Goal: Complete application form: Complete application form

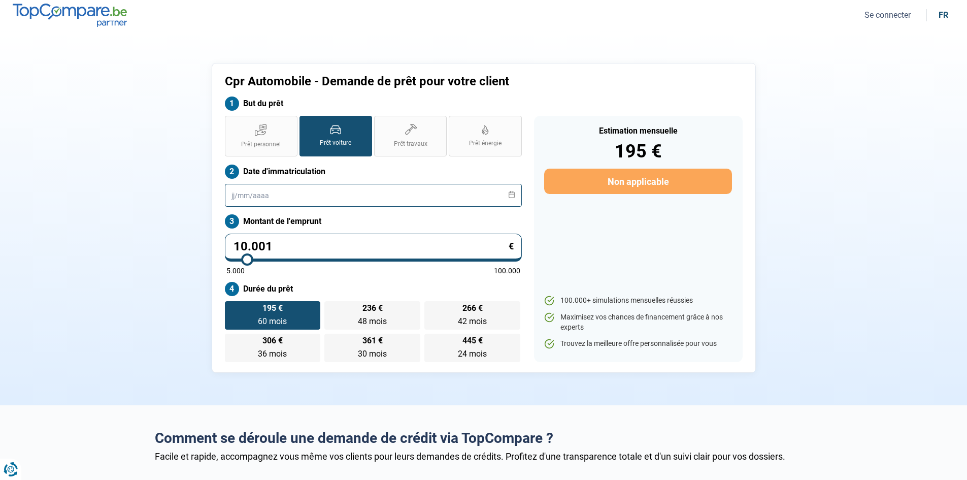
click at [236, 195] on input "text" at bounding box center [373, 195] width 297 height 23
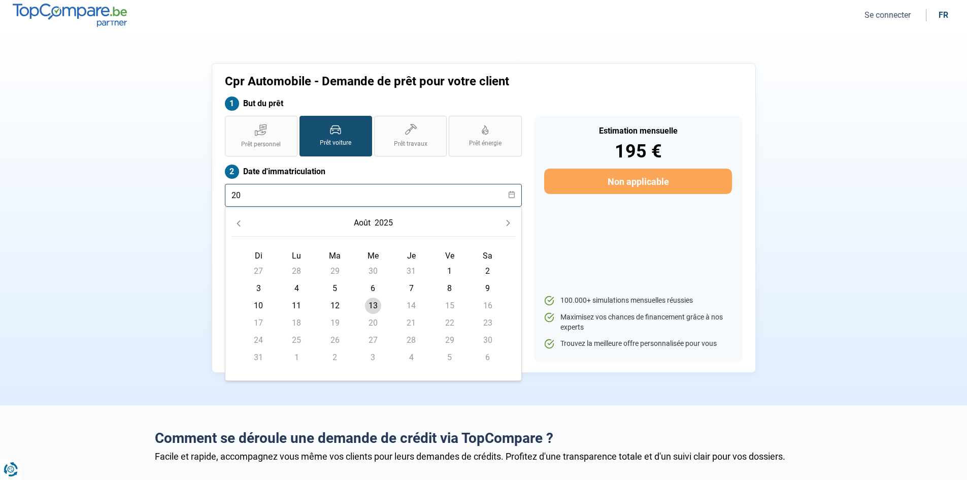
type input "20"
click at [371, 224] on button "août" at bounding box center [362, 223] width 21 height 18
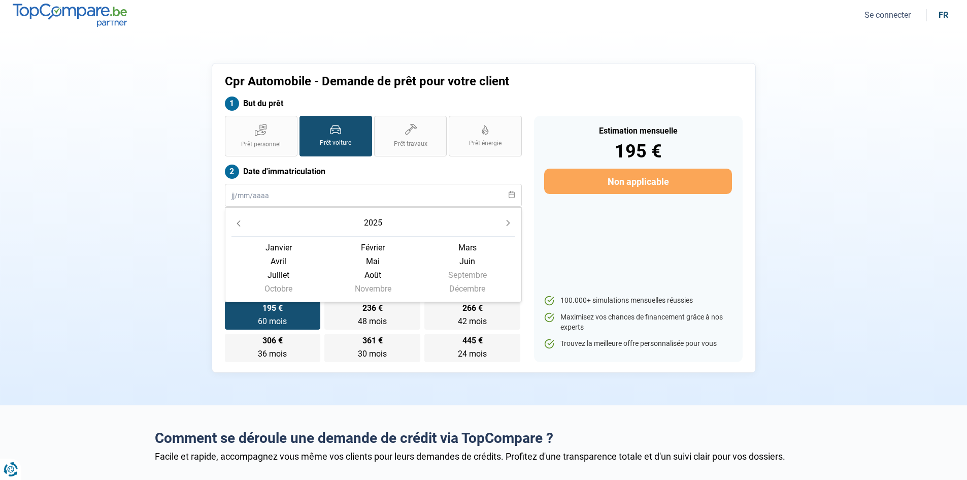
click at [326, 268] on span "juin" at bounding box center [278, 275] width 94 height 14
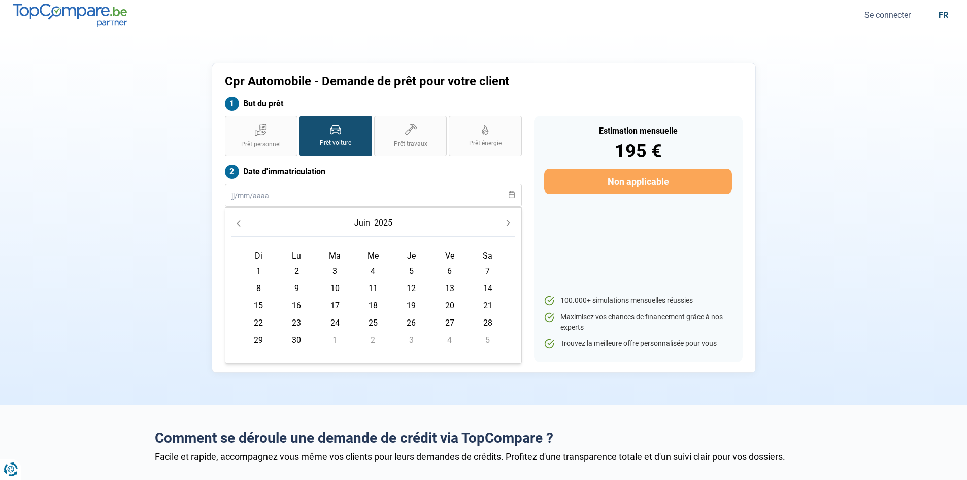
click at [391, 223] on button "2025" at bounding box center [383, 223] width 22 height 18
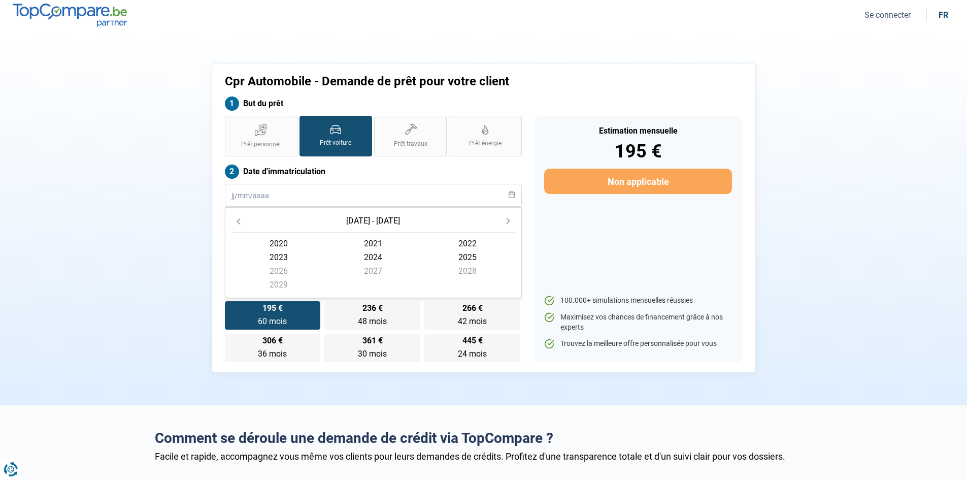
click at [233, 223] on button "Previous Decade" at bounding box center [238, 221] width 14 height 14
click at [275, 282] on span "2019" at bounding box center [278, 285] width 94 height 14
click at [326, 268] on span "juin" at bounding box center [278, 275] width 94 height 14
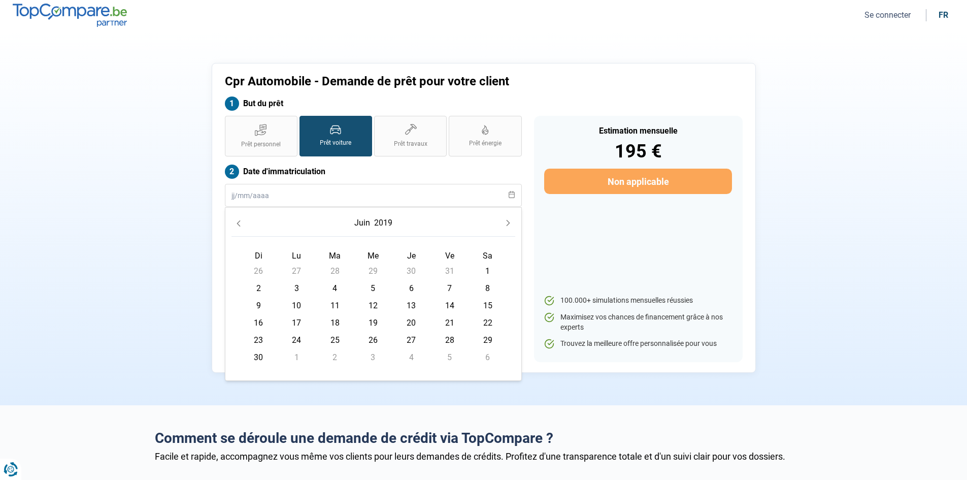
click at [411, 318] on span "20" at bounding box center [411, 323] width 16 height 16
type input "[DATE]"
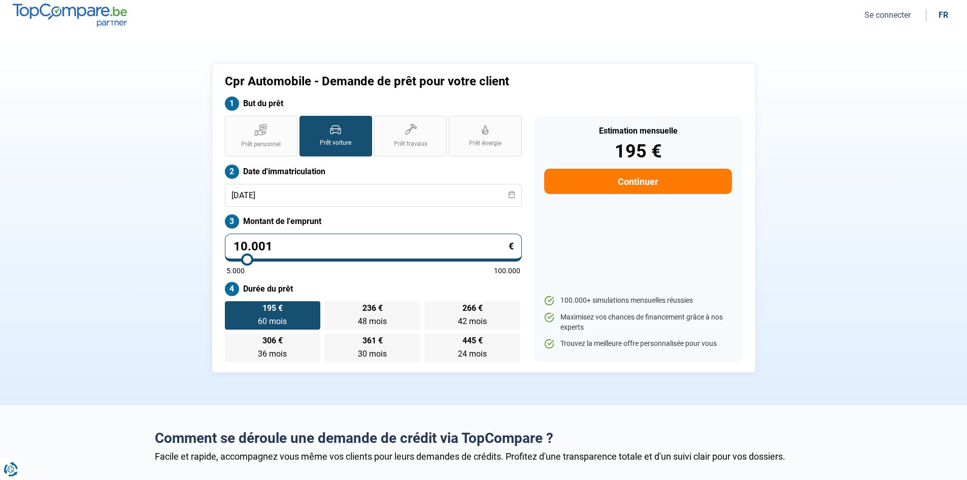
drag, startPoint x: 293, startPoint y: 246, endPoint x: 215, endPoint y: 246, distance: 77.7
click at [215, 246] on div "Cpr Automobile - Demande de prêt pour votre client But du prêt Prêt personnel P…" at bounding box center [484, 218] width 544 height 310
type input "2"
type input "5000"
type input "25"
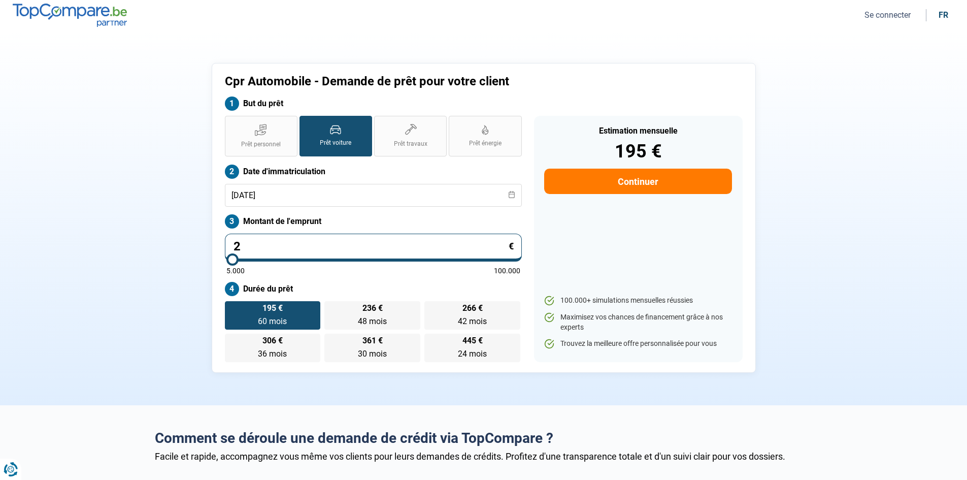
type input "5000"
type input "259"
type input "5000"
type input "2.595"
type input "5000"
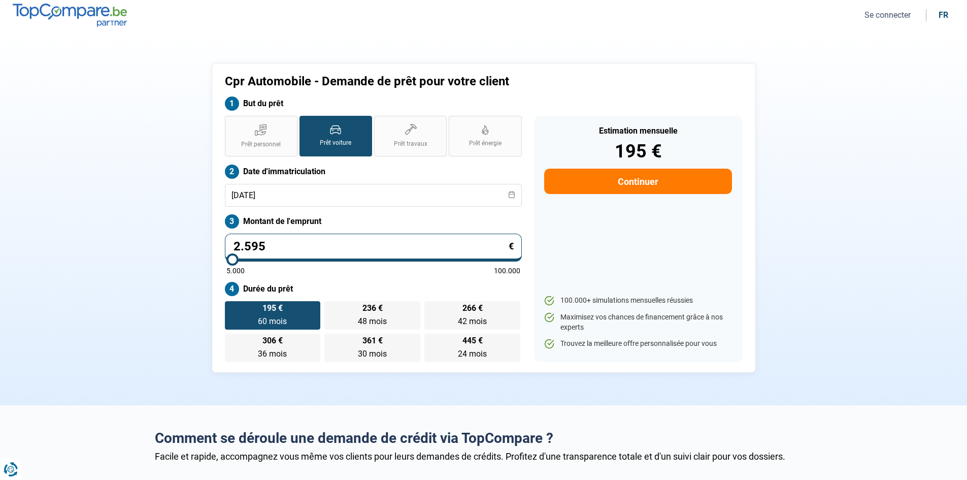
type input "25.950"
type input "26000"
type input "25.950"
click at [600, 177] on button "Continuer" at bounding box center [637, 180] width 187 height 25
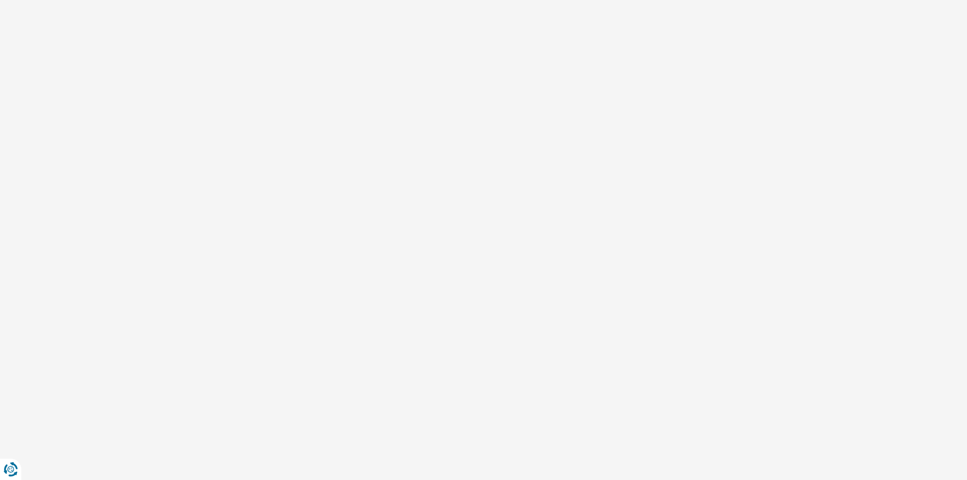
select select "32"
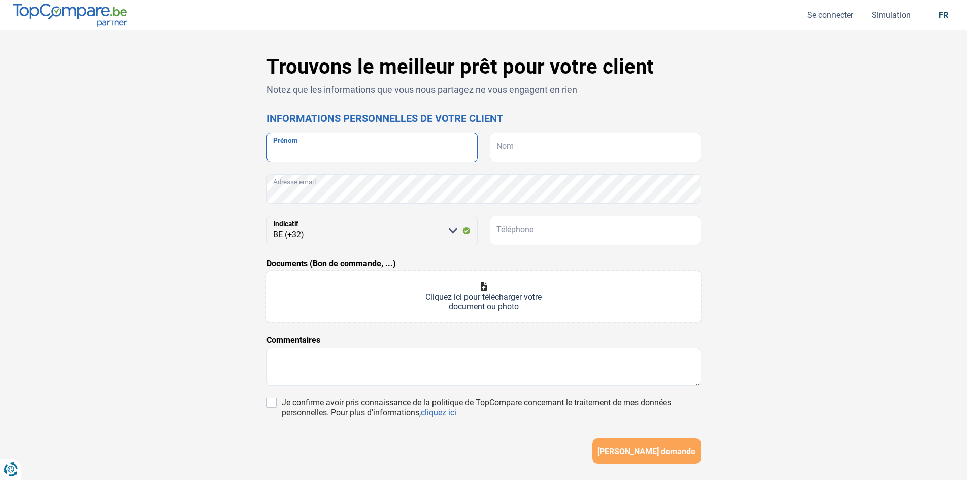
click at [366, 147] on input "Prénom" at bounding box center [371, 146] width 211 height 29
type input "[PERSON_NAME]"
click at [525, 146] on input "Nom" at bounding box center [595, 146] width 211 height 29
type input "D'Attilo"
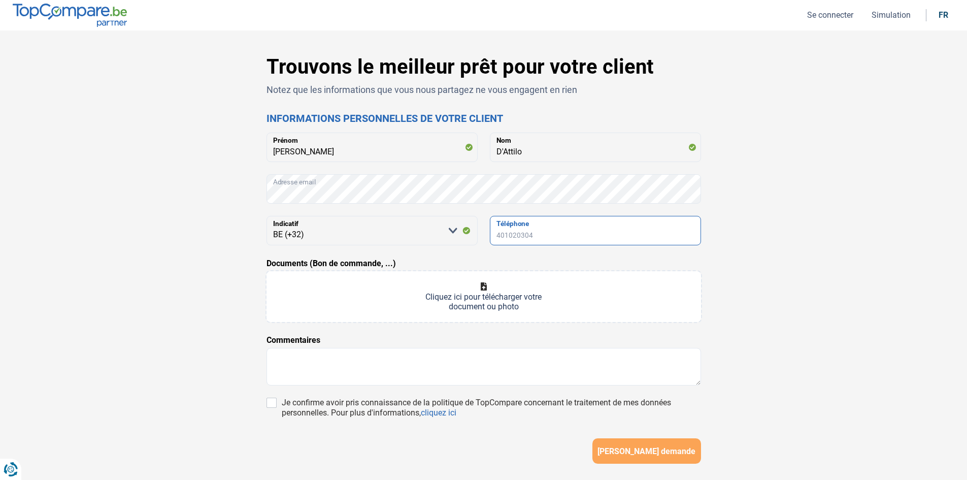
click at [511, 238] on input "Téléphone" at bounding box center [595, 230] width 211 height 29
type input "465151511"
click at [484, 292] on input "Documents (Bon de commande, ...)" at bounding box center [483, 296] width 434 height 51
click at [470, 292] on input "Documents (Bon de commande, ...)" at bounding box center [483, 296] width 434 height 51
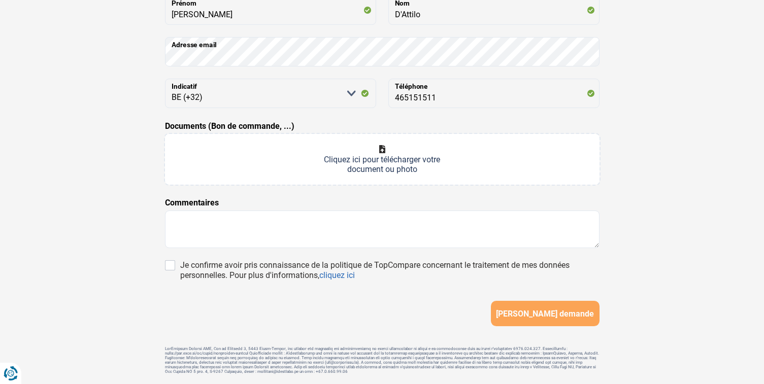
scroll to position [172, 0]
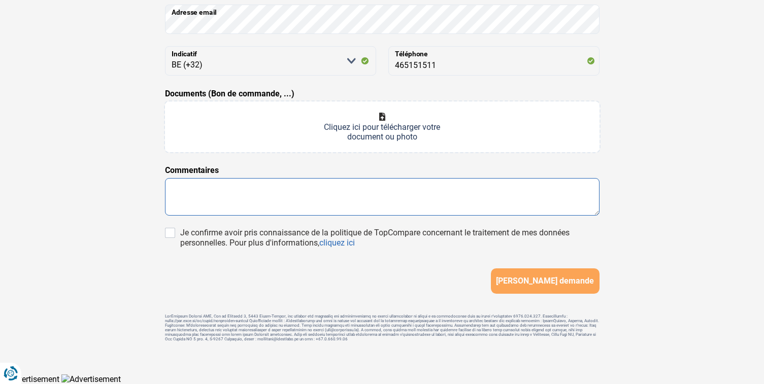
click at [379, 198] on textarea at bounding box center [382, 197] width 434 height 38
drag, startPoint x: 515, startPoint y: 191, endPoint x: 489, endPoint y: 194, distance: 25.6
click at [489, 194] on textarea "La femme etait en CDD; Elle a signe son CDI [DATE]. Si ca ne passe pas; sa fill…" at bounding box center [382, 197] width 434 height 38
click at [542, 194] on textarea "La femme etait en CDD; Elle a signe son CDI [DATE]. Si ca ne passe pas; sa fill…" at bounding box center [382, 197] width 434 height 38
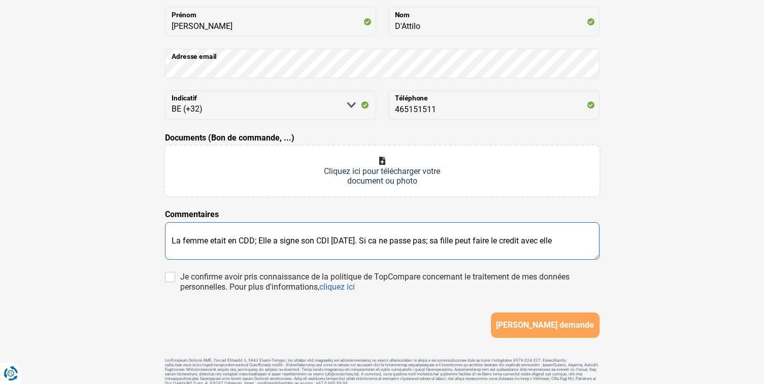
scroll to position [121, 0]
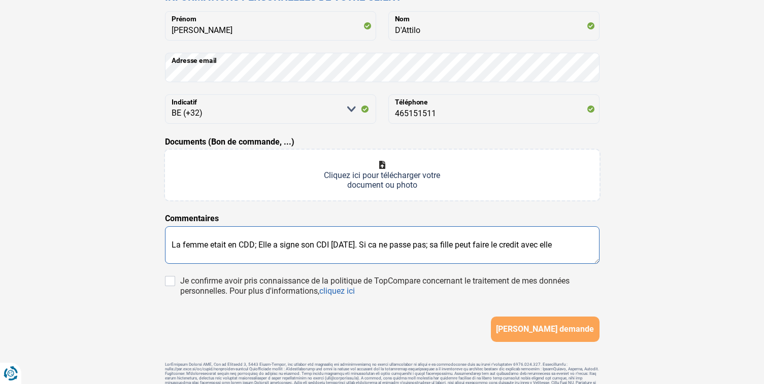
type textarea "La femme etait en CDD; Elle a signe son CDI [DATE]. Si ca ne passe pas; sa fill…"
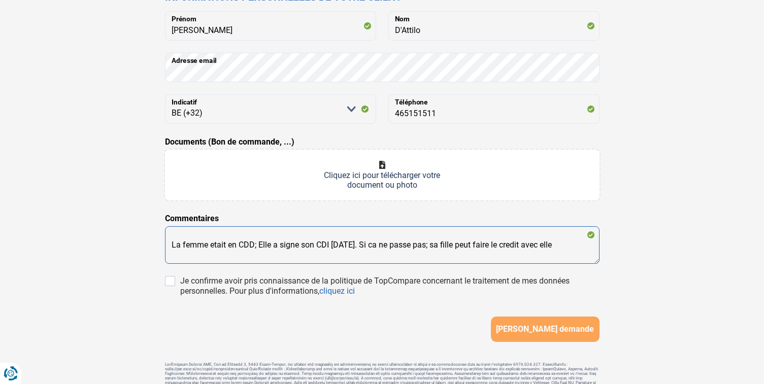
type input "C:\fakepath\0.jpg"
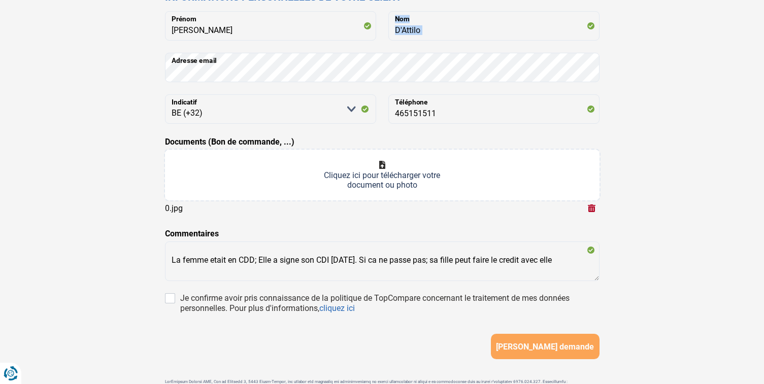
drag, startPoint x: 697, startPoint y: 36, endPoint x: 700, endPoint y: 46, distance: 10.6
click at [700, 46] on div "Trouvons le meilleur prêt pour votre client Notez que les informations que vous…" at bounding box center [382, 175] width 670 height 482
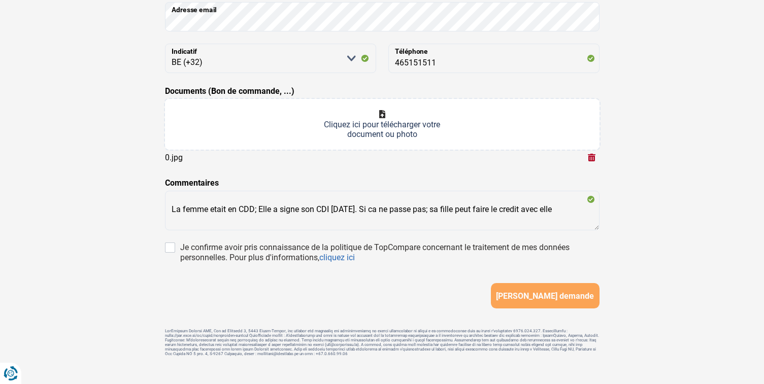
scroll to position [189, 0]
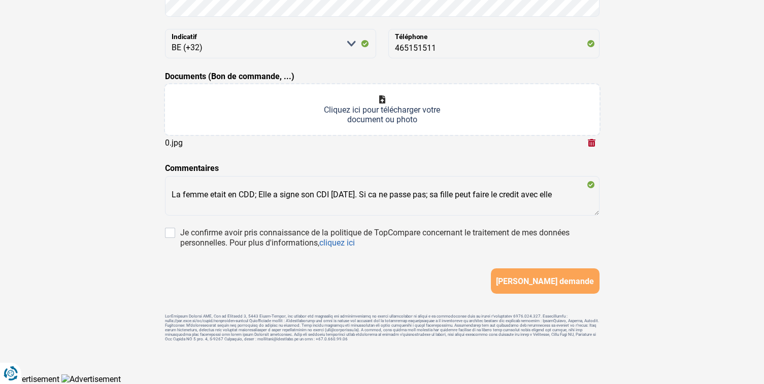
click at [386, 110] on input "Documents (Bon de commande, ...)" at bounding box center [382, 109] width 434 height 51
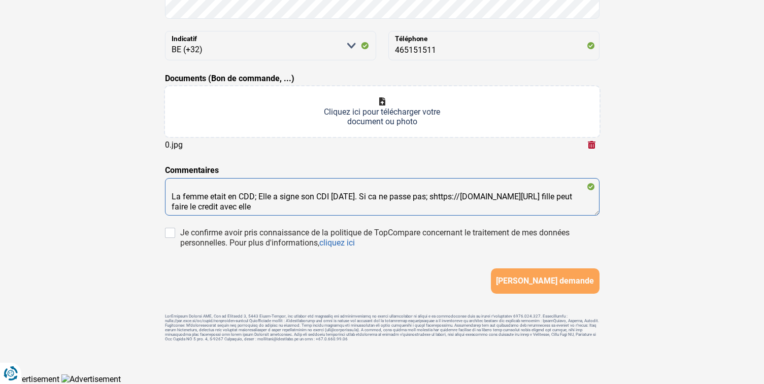
scroll to position [187, 0]
type textarea "La femme etait en CDD; Elle a signe son CDI [DATE]. Si ca ne passe pas; sa fill…"
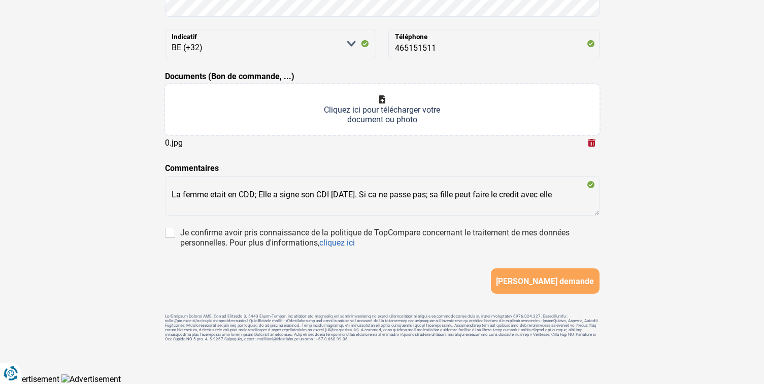
click at [591, 145] on button "button" at bounding box center [591, 142] width 15 height 15
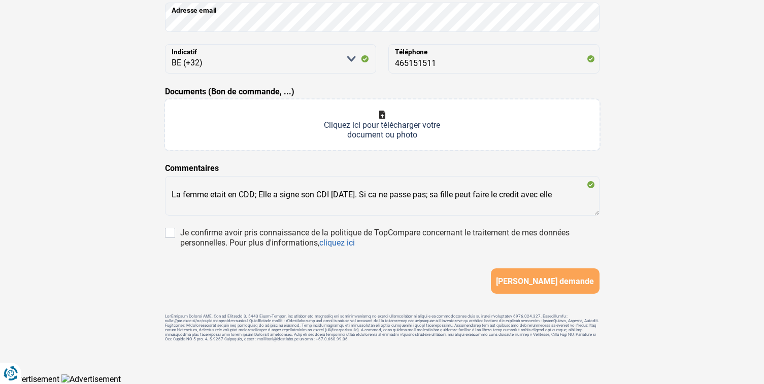
click at [390, 110] on input "Documents (Bon de commande, ...)" at bounding box center [382, 124] width 434 height 51
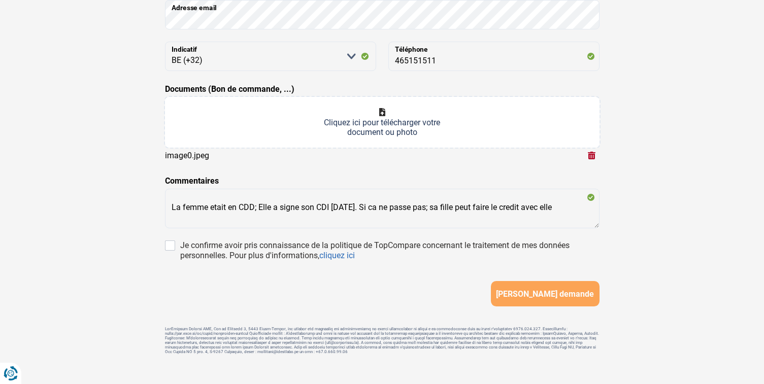
click at [386, 118] on input "Documents (Bon de commande, ...)" at bounding box center [382, 122] width 434 height 51
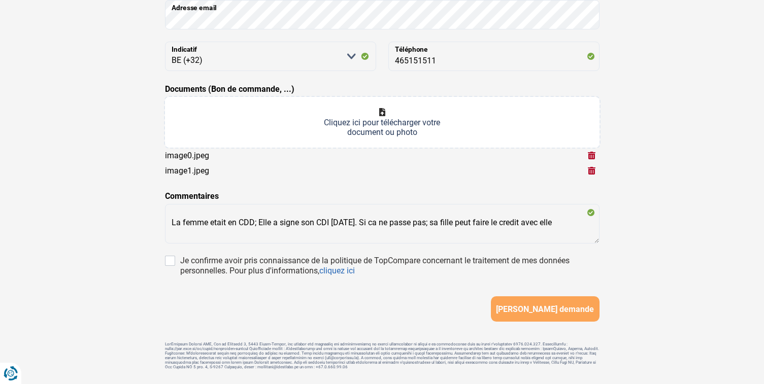
click at [380, 113] on input "Documents (Bon de commande, ...)" at bounding box center [382, 122] width 434 height 51
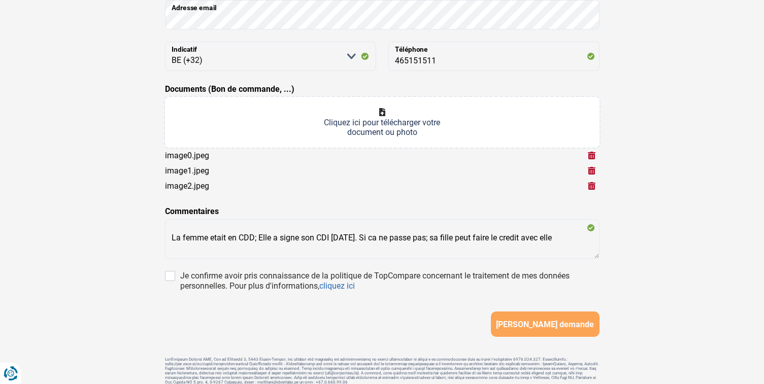
click at [386, 113] on input "Documents (Bon de commande, ...)" at bounding box center [382, 122] width 434 height 51
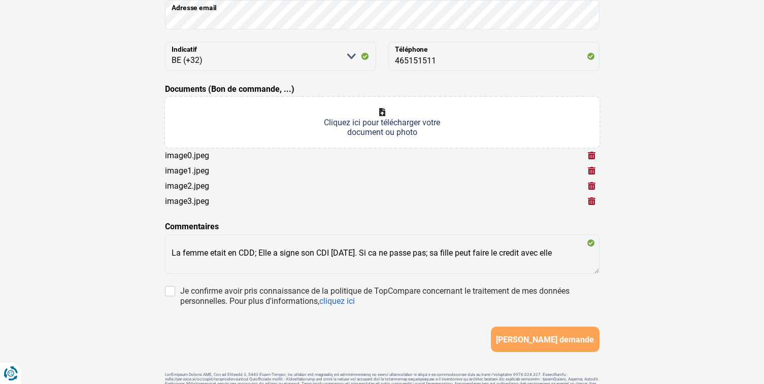
click at [390, 110] on input "Documents (Bon de commande, ...)" at bounding box center [382, 122] width 434 height 51
type input "C:\fakepath\image4.jpeg"
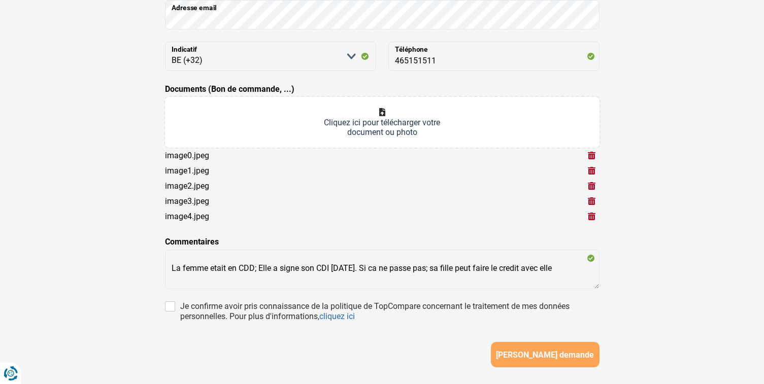
click at [185, 308] on div "Je confirme avoir pris connaissance de la politique de TopCompare concernant le…" at bounding box center [389, 311] width 419 height 20
click at [175, 308] on input "Je confirme avoir pris connaissance de la politique de TopCompare concernant le…" at bounding box center [170, 306] width 10 height 10
checkbox input "true"
click at [552, 356] on span "[PERSON_NAME] demande" at bounding box center [545, 355] width 98 height 10
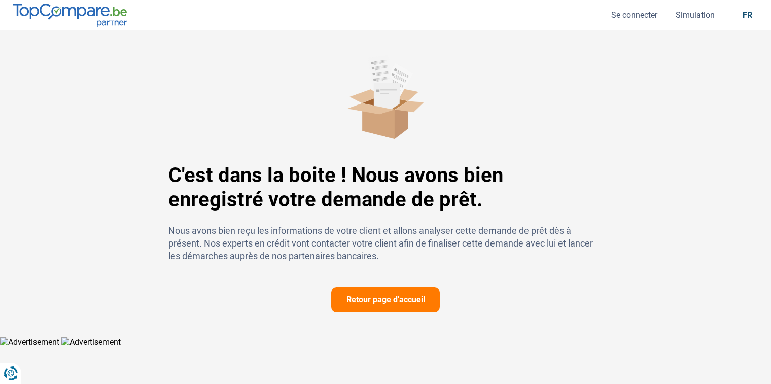
click at [381, 300] on button "Retour page d'accueil" at bounding box center [385, 299] width 109 height 25
